Goal: Task Accomplishment & Management: Manage account settings

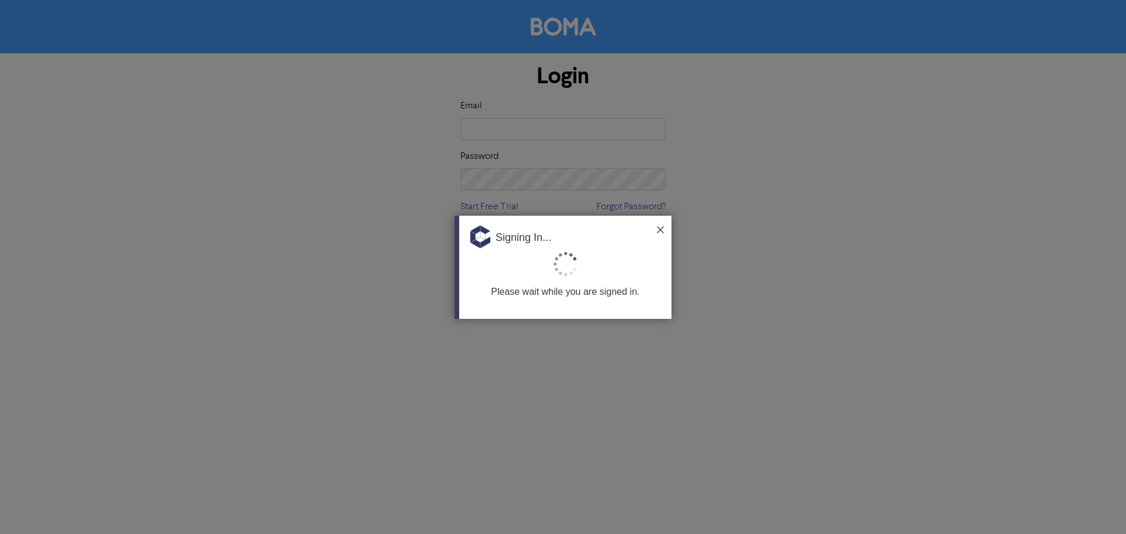
type input "[EMAIL_ADDRESS][DOMAIN_NAME]"
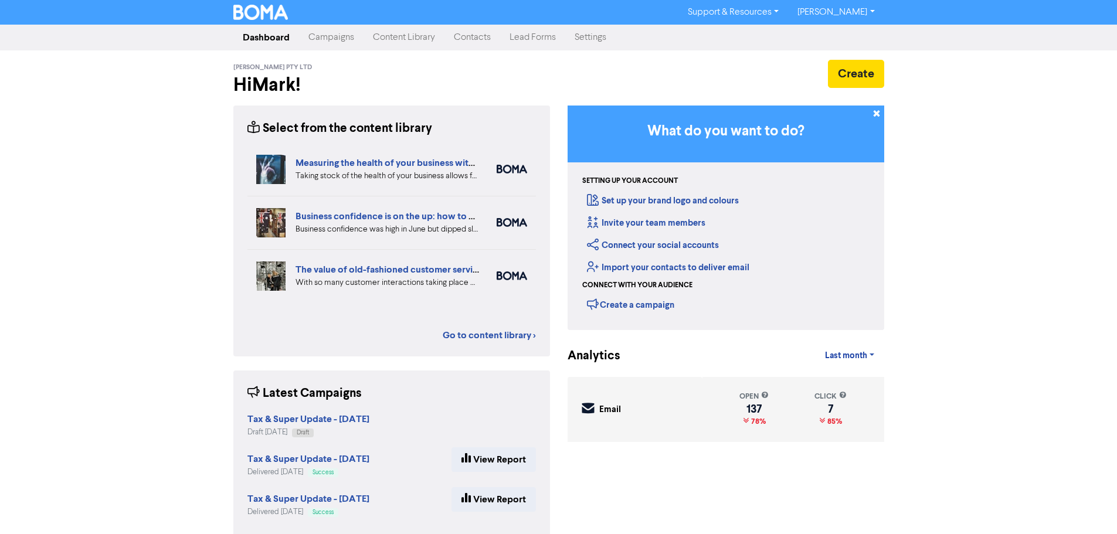
click at [333, 40] on link "Campaigns" at bounding box center [331, 37] width 64 height 23
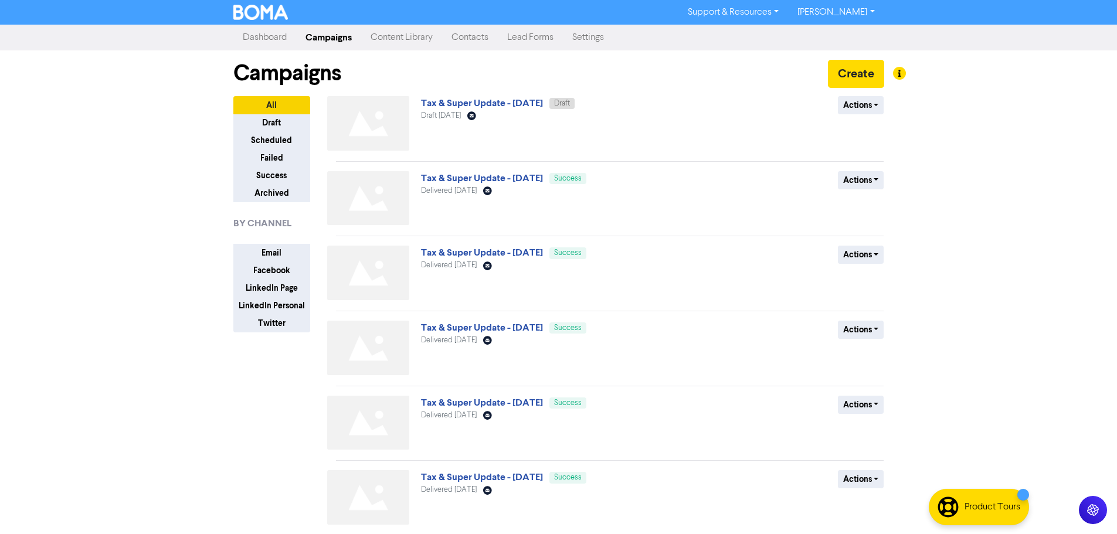
click at [454, 113] on span "Draft [DATE]" at bounding box center [441, 116] width 40 height 8
click at [456, 104] on link "Tax & Super Update - [DATE]" at bounding box center [482, 103] width 122 height 12
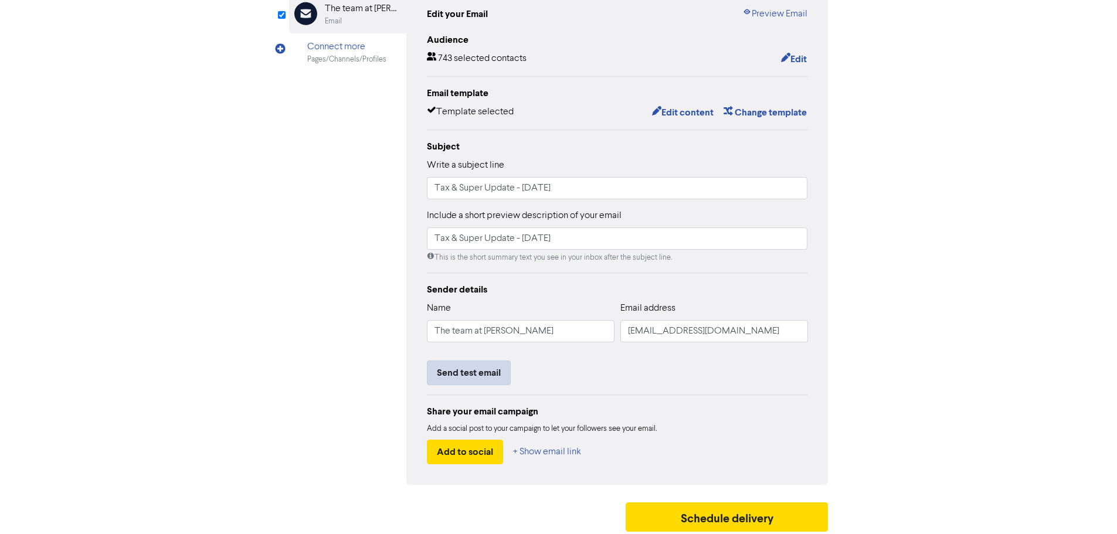
scroll to position [138, 0]
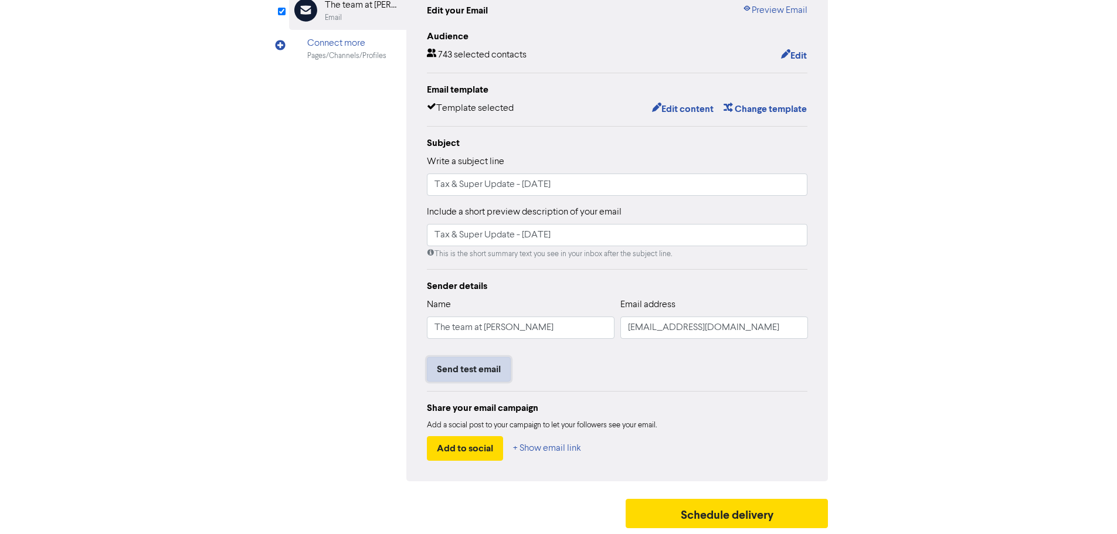
click at [478, 366] on button "Send test email" at bounding box center [469, 369] width 84 height 25
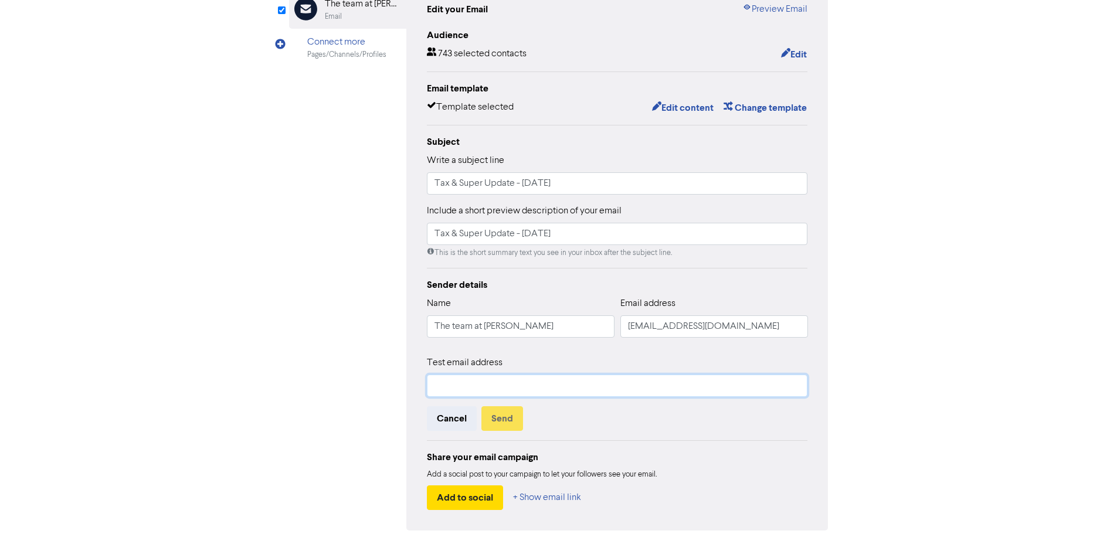
click at [465, 384] on input "text" at bounding box center [617, 386] width 381 height 22
type input "[EMAIL_ADDRESS][DOMAIN_NAME]"
click at [500, 424] on button "Send" at bounding box center [502, 418] width 42 height 25
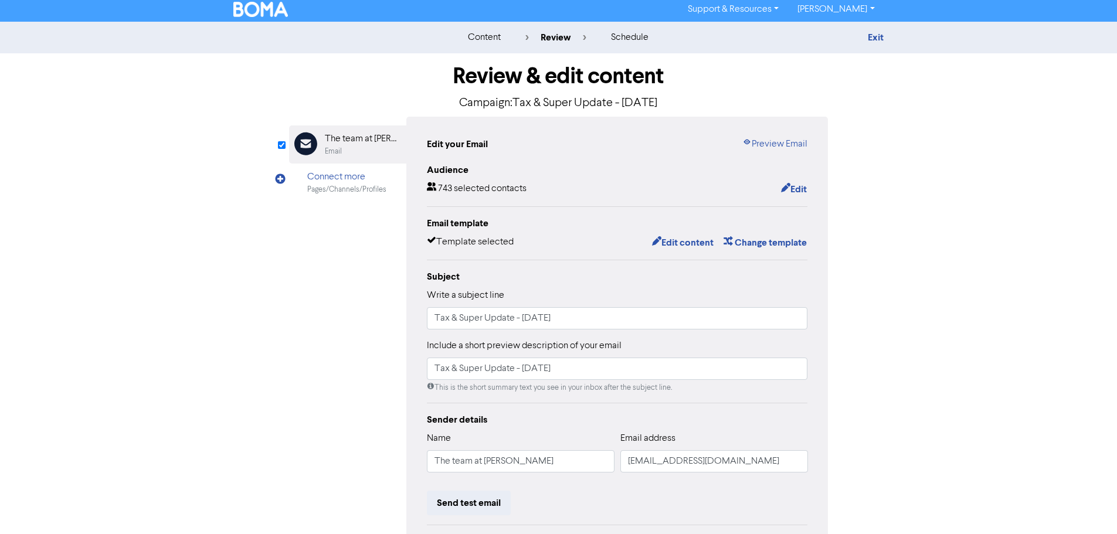
scroll to position [0, 0]
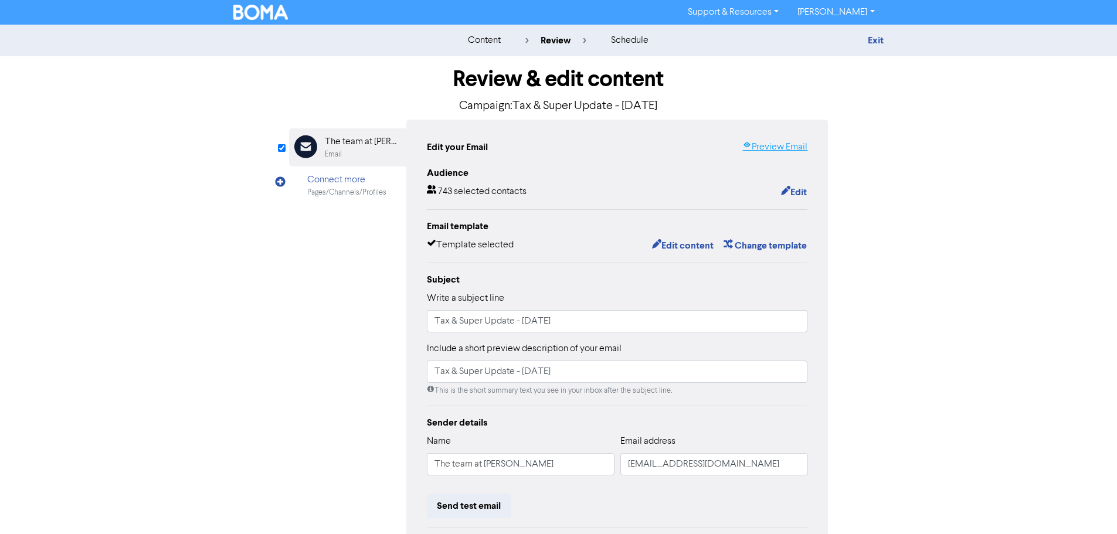
click at [769, 147] on link "Preview Email" at bounding box center [774, 147] width 65 height 14
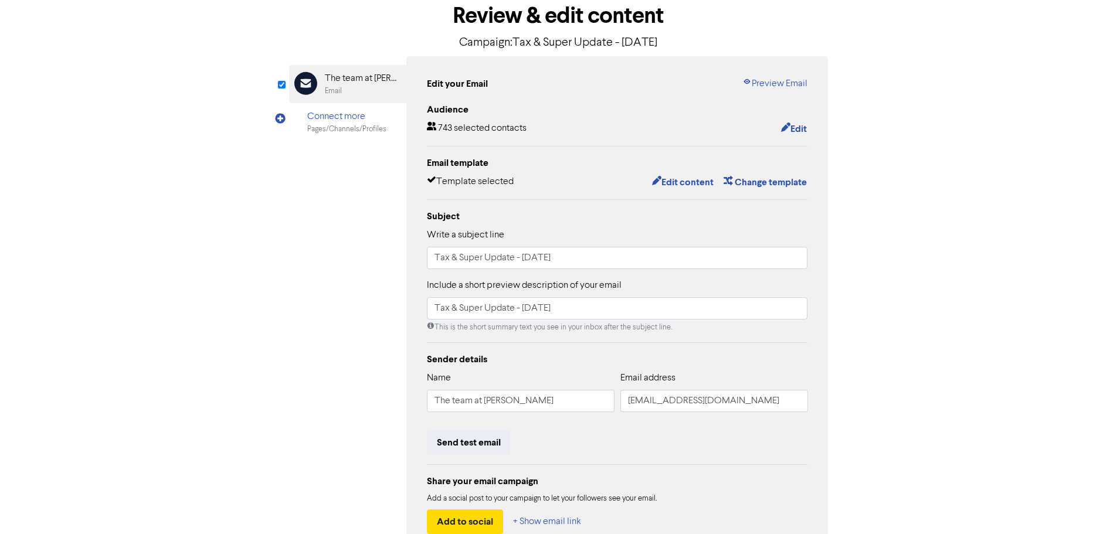
scroll to position [138, 0]
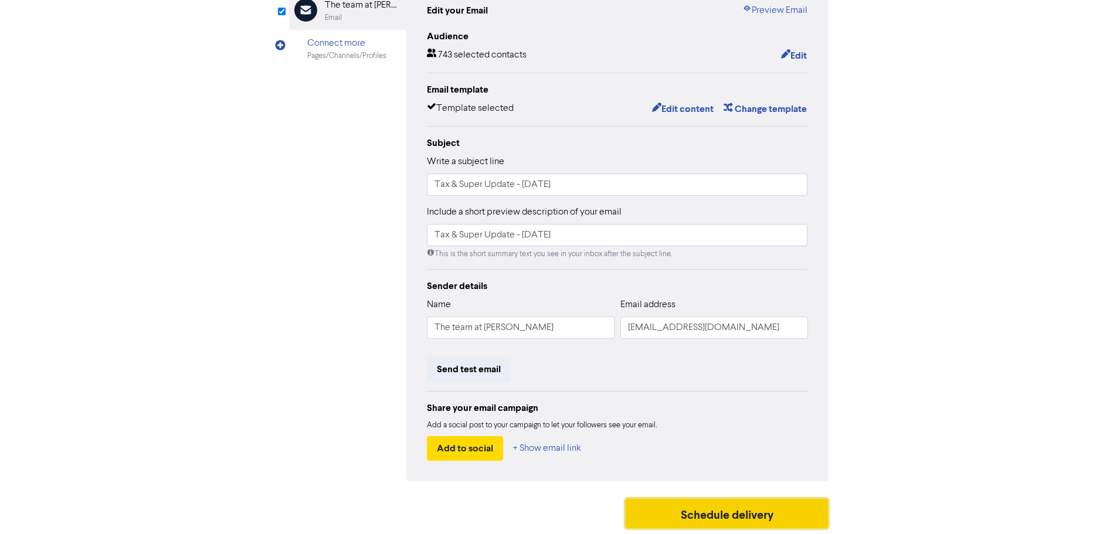
click at [712, 507] on button "Schedule delivery" at bounding box center [727, 513] width 203 height 29
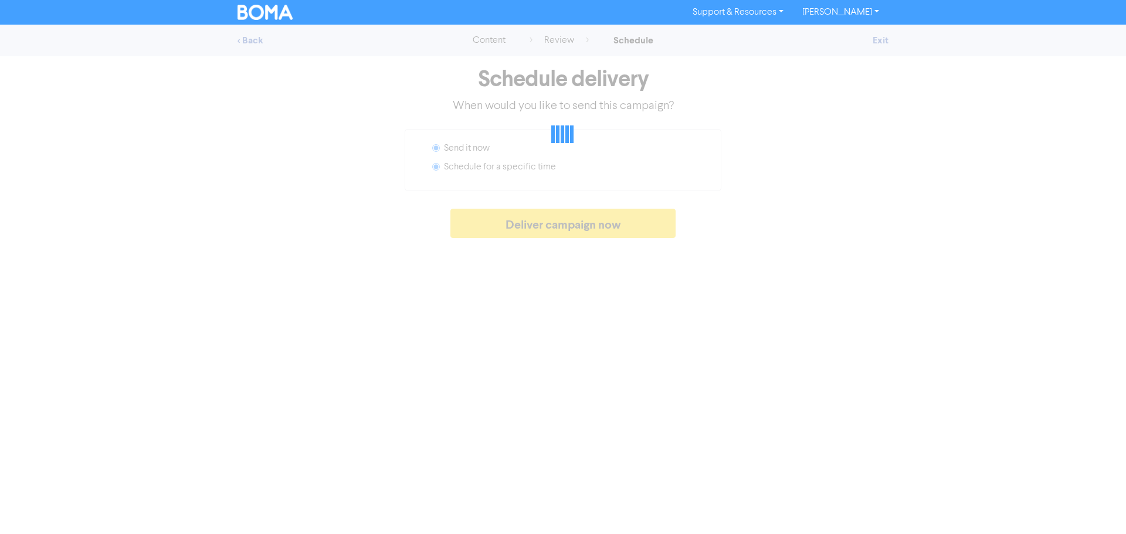
radio input "false"
radio input "true"
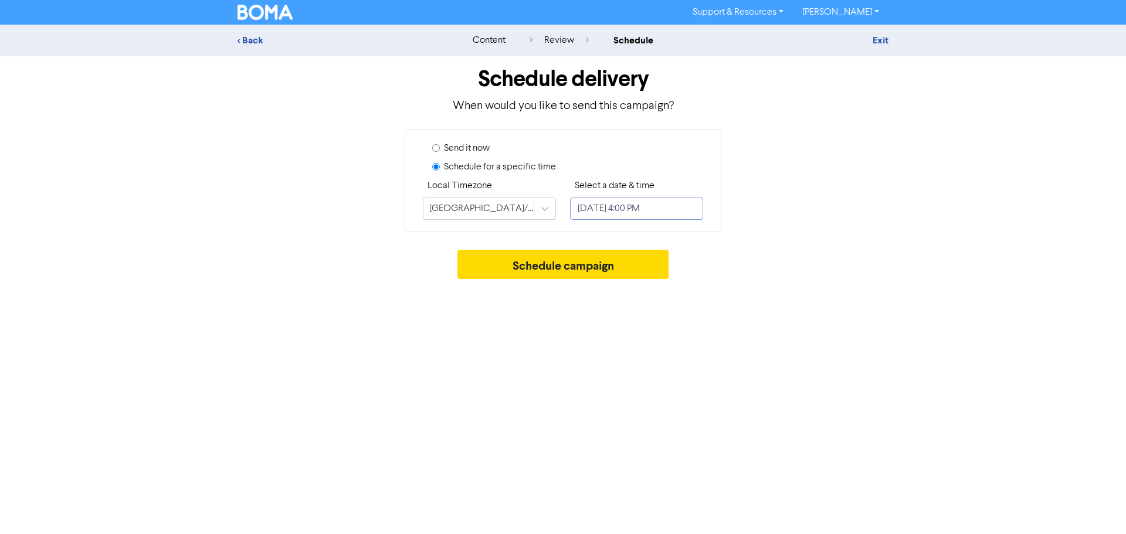
select select "8"
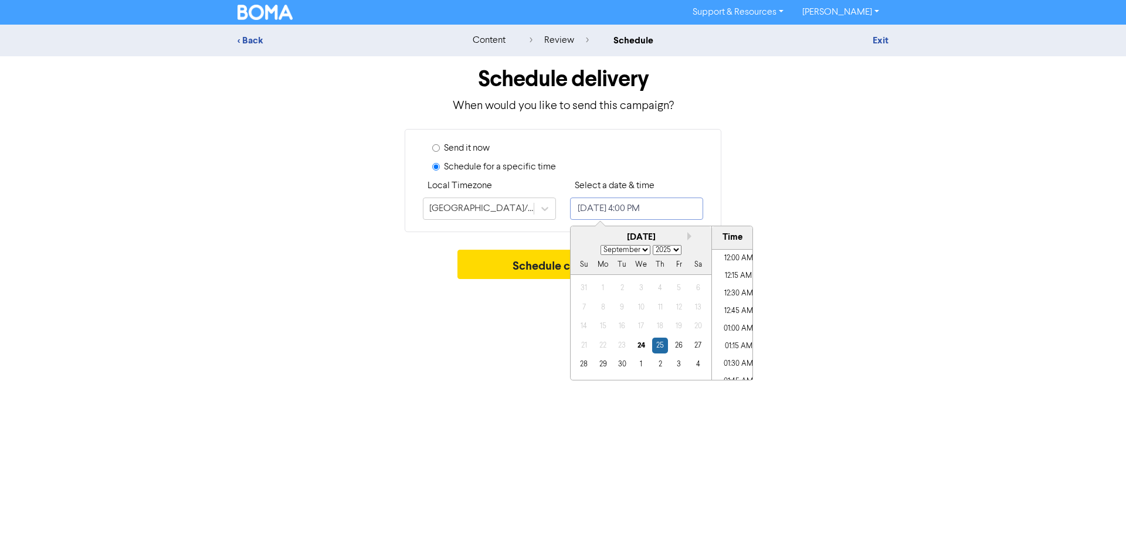
click at [641, 215] on input "[DATE] 4:00 PM" at bounding box center [636, 209] width 133 height 22
click at [734, 359] on li "10:00 AM" at bounding box center [738, 362] width 53 height 18
type input "[DATE] 10:00 AM"
click at [730, 361] on li "10:00 AM" at bounding box center [738, 362] width 53 height 18
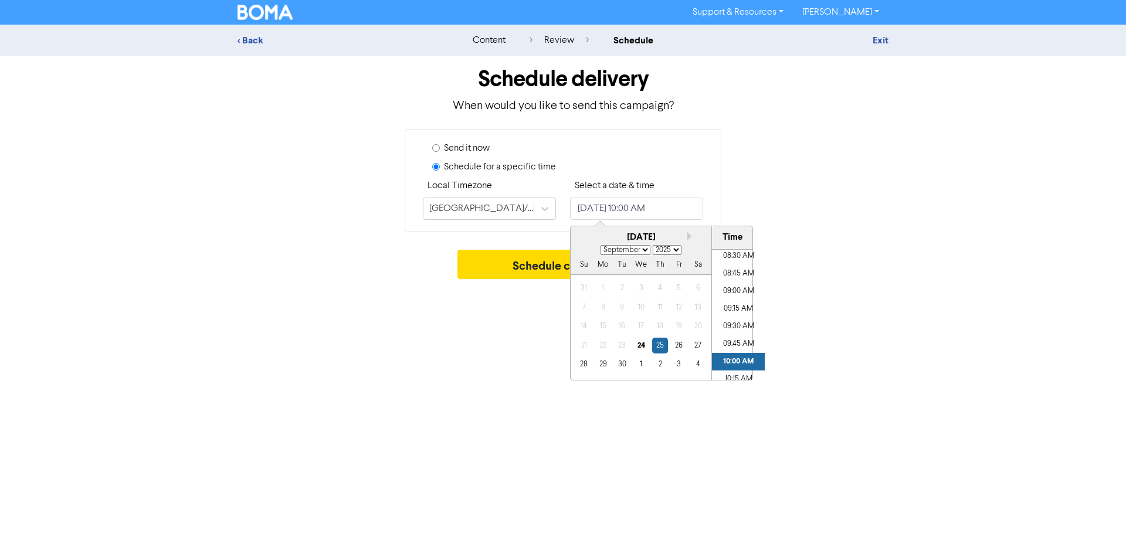
click at [852, 358] on div "Support & Resources Video Tutorials FAQ & Guides Marketing Education [PERSON_NA…" at bounding box center [563, 267] width 1126 height 534
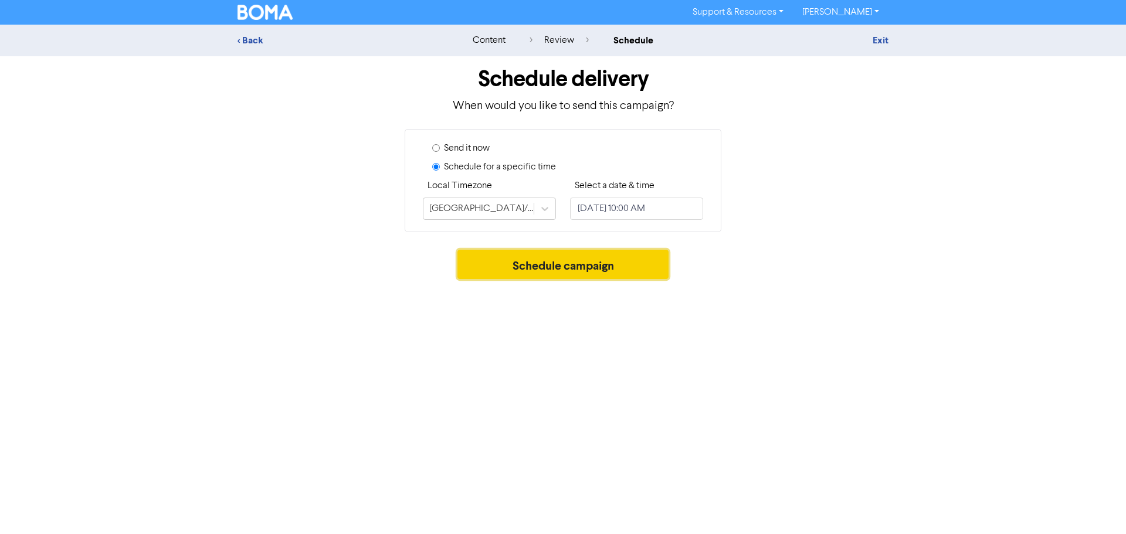
click at [589, 271] on button "Schedule campaign" at bounding box center [563, 264] width 212 height 29
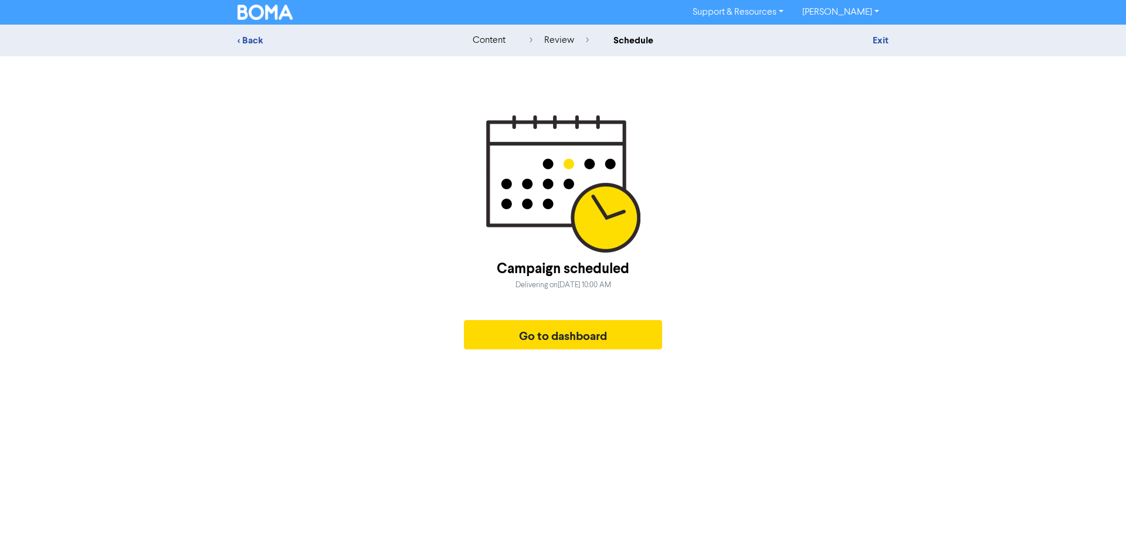
drag, startPoint x: 556, startPoint y: 290, endPoint x: 739, endPoint y: 290, distance: 183.5
click at [689, 290] on div "Campaign scheduled Delivering [DATE][DATE] 10:00 AM Go to dashboard" at bounding box center [562, 235] width 651 height 240
click at [753, 290] on div "Campaign scheduled Delivering [DATE][DATE] 10:00 AM Go to dashboard" at bounding box center [562, 235] width 651 height 240
